Goal: Transaction & Acquisition: Book appointment/travel/reservation

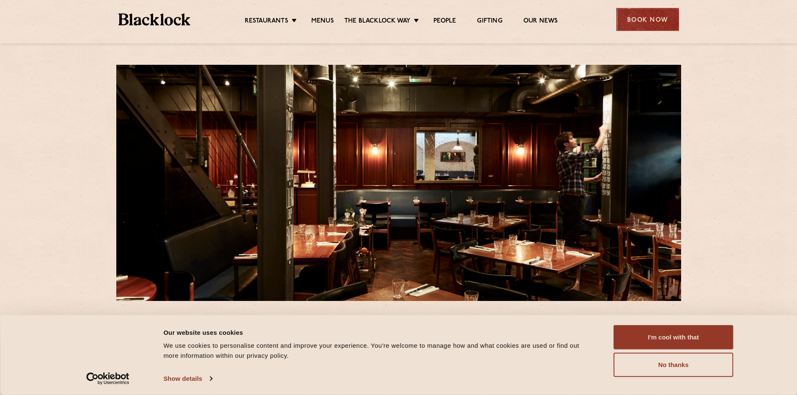
click at [651, 21] on div "Book Now" at bounding box center [647, 19] width 63 height 23
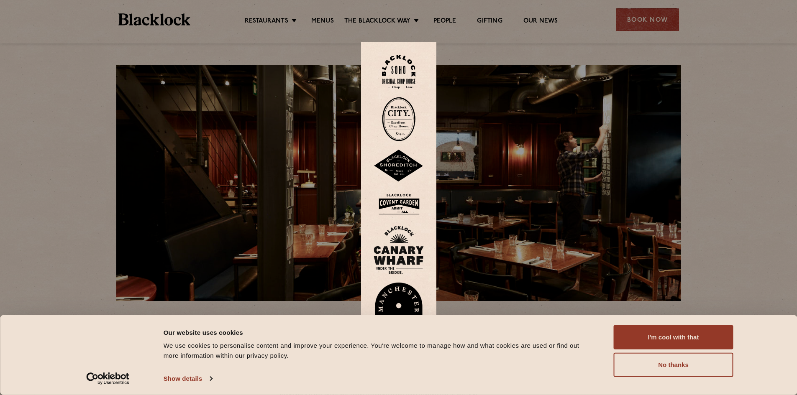
click at [399, 65] on img at bounding box center [398, 72] width 33 height 34
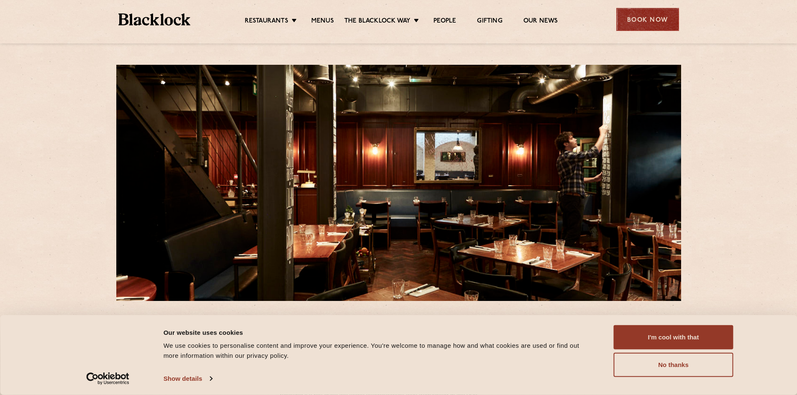
click at [661, 17] on div "Book Now" at bounding box center [647, 19] width 63 height 23
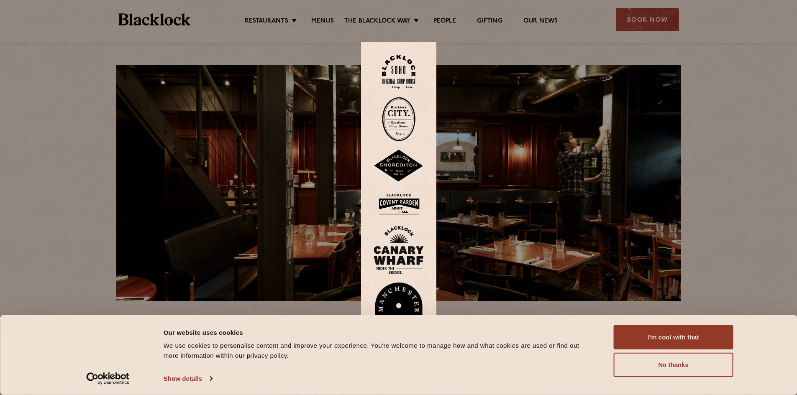
click at [404, 203] on img at bounding box center [399, 204] width 50 height 27
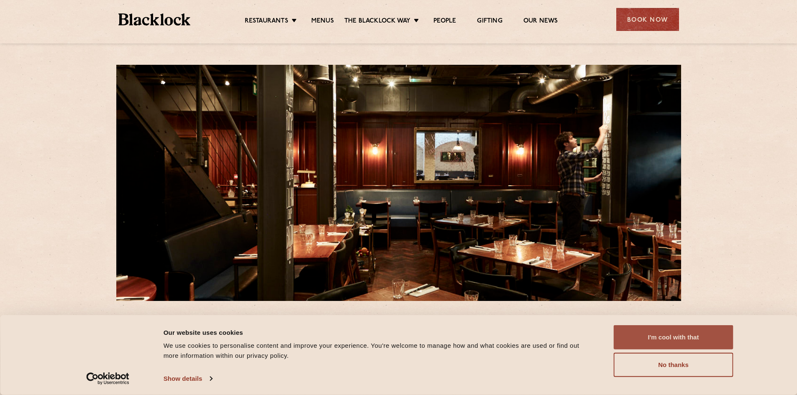
click at [681, 332] on button "I'm cool with that" at bounding box center [674, 338] width 120 height 24
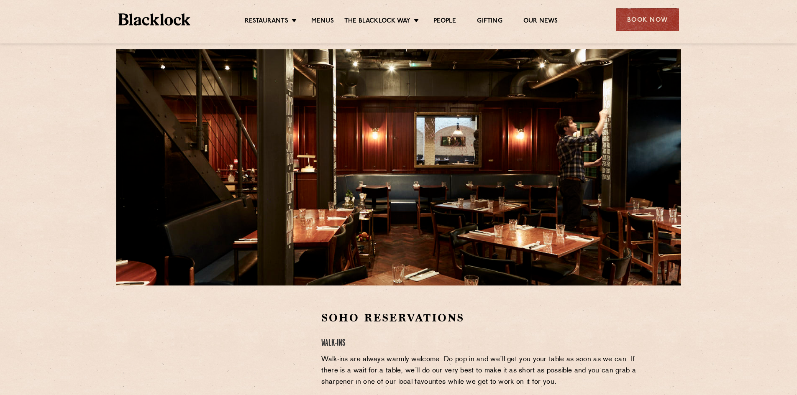
scroll to position [13, 0]
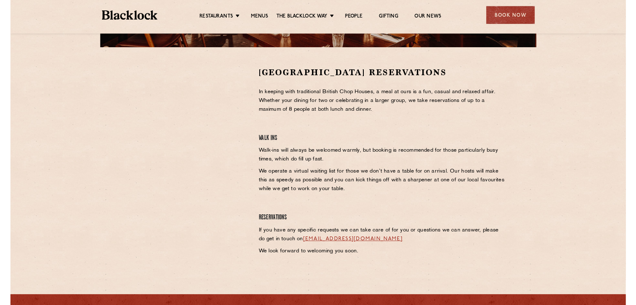
scroll to position [240, 0]
